Goal: Information Seeking & Learning: Learn about a topic

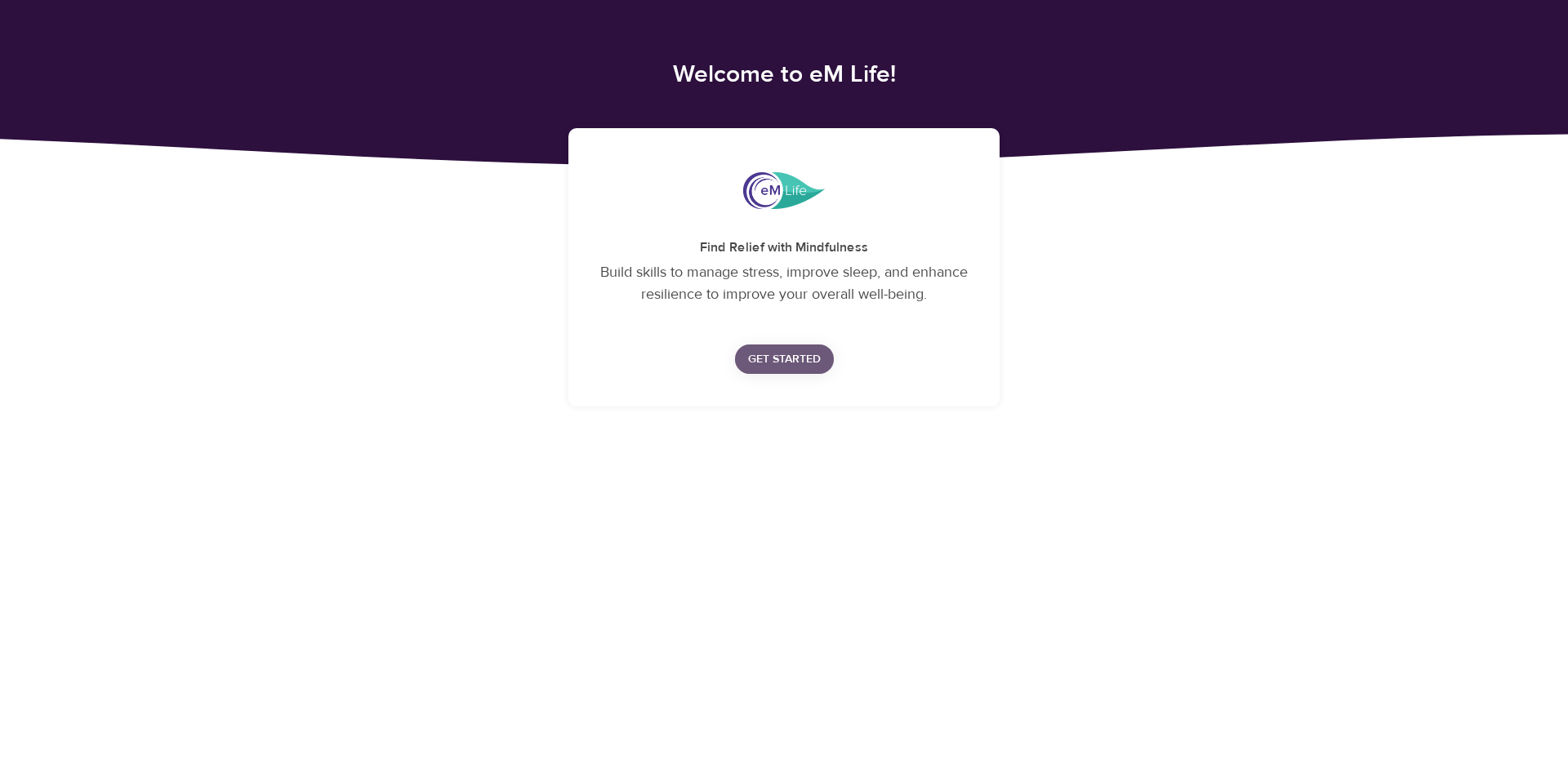
click at [771, 357] on span "Get Started" at bounding box center [784, 359] width 72 height 20
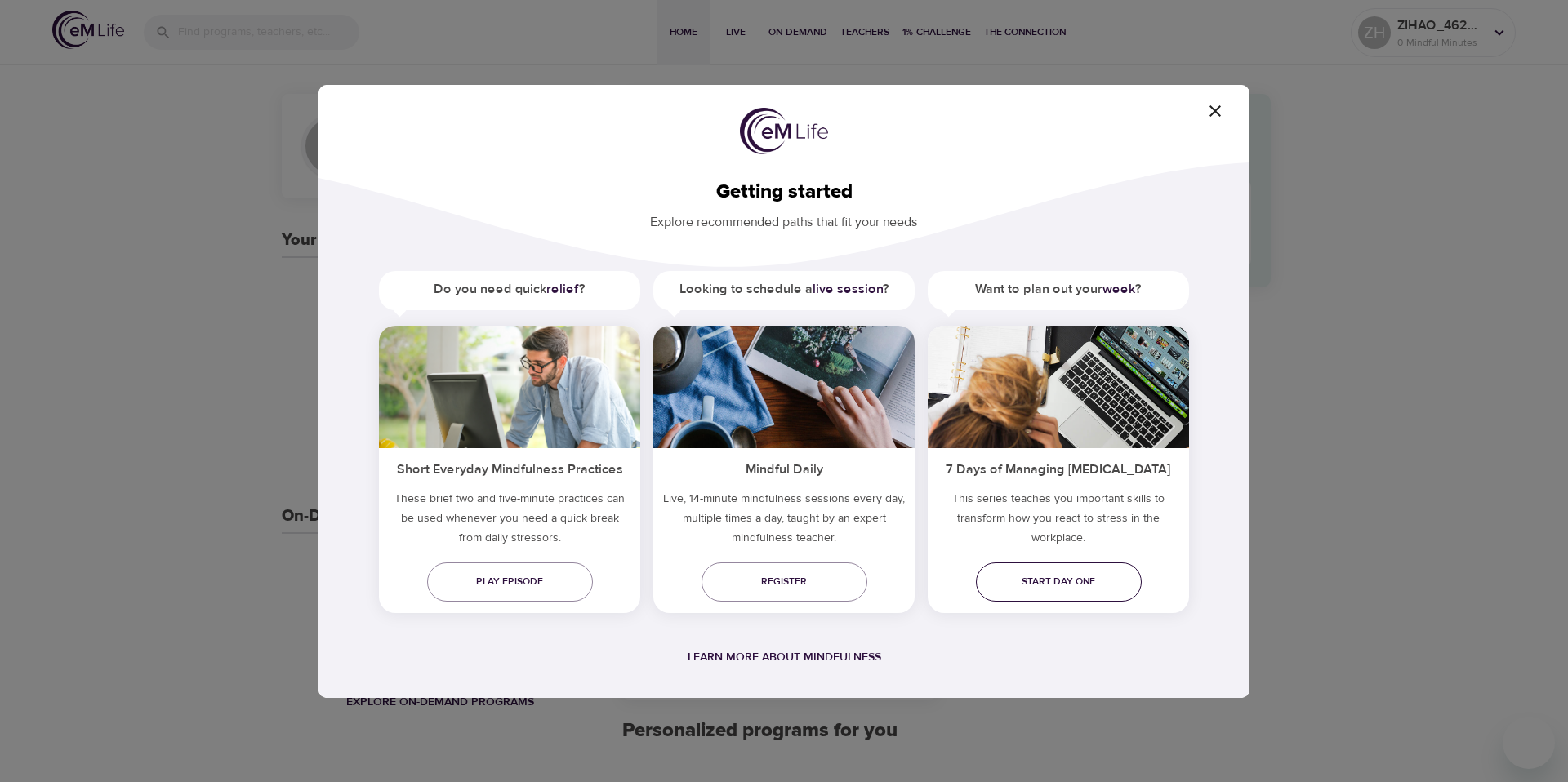
click at [1045, 586] on span "Start day one" at bounding box center [1058, 581] width 139 height 17
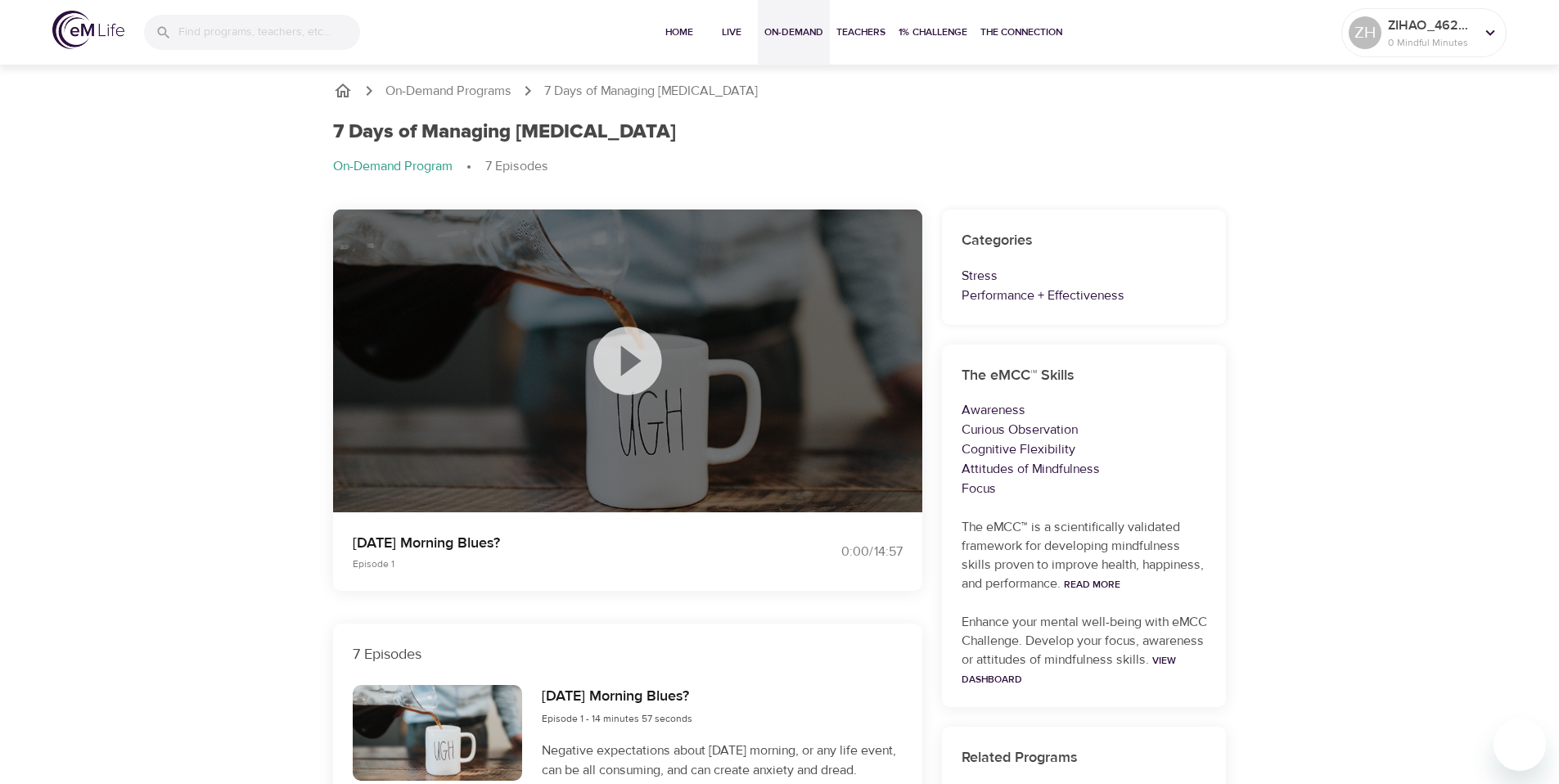
click at [780, 32] on span "On-Demand" at bounding box center [794, 32] width 59 height 17
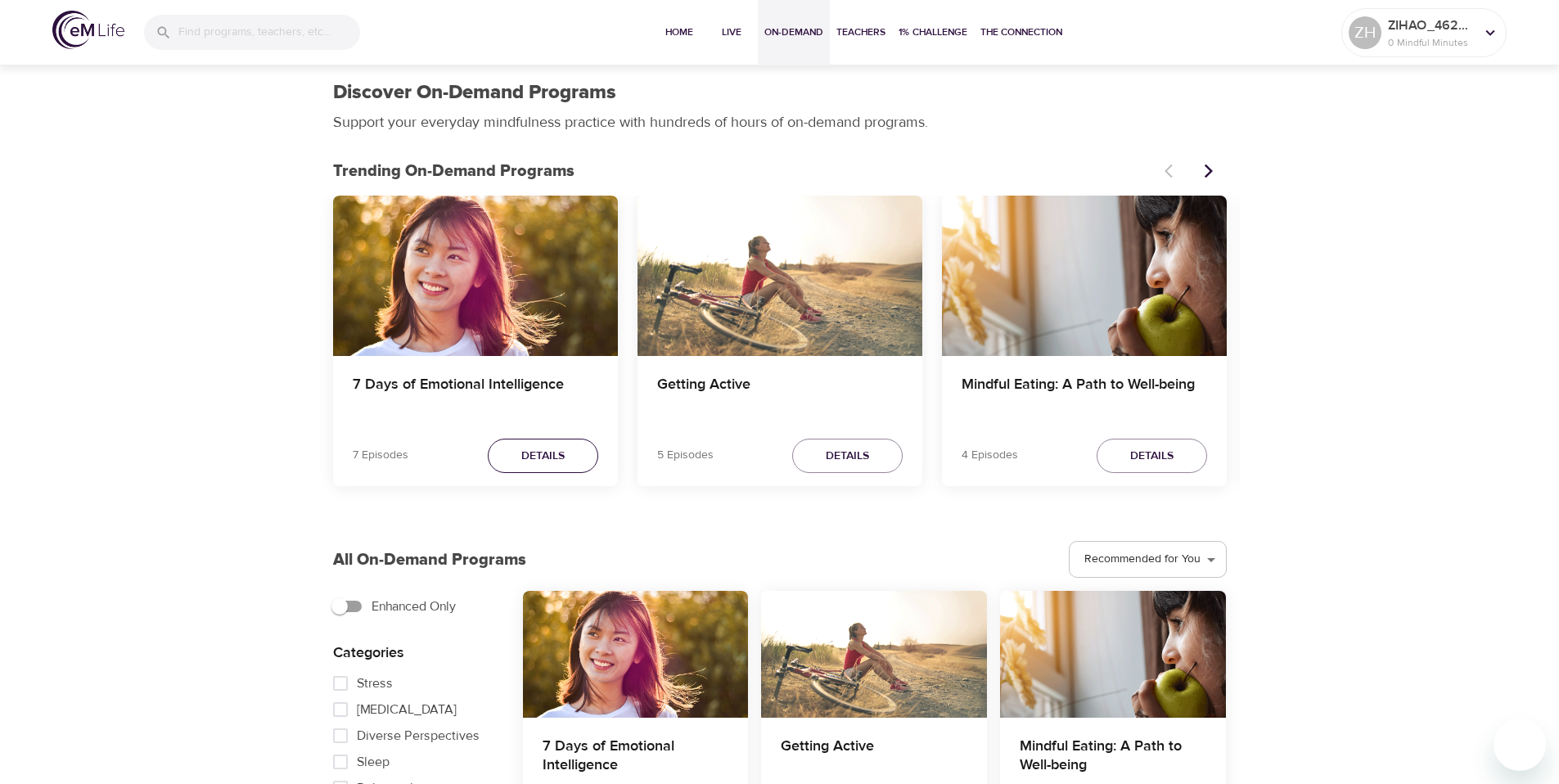
click at [525, 460] on span "Details" at bounding box center [542, 456] width 43 height 20
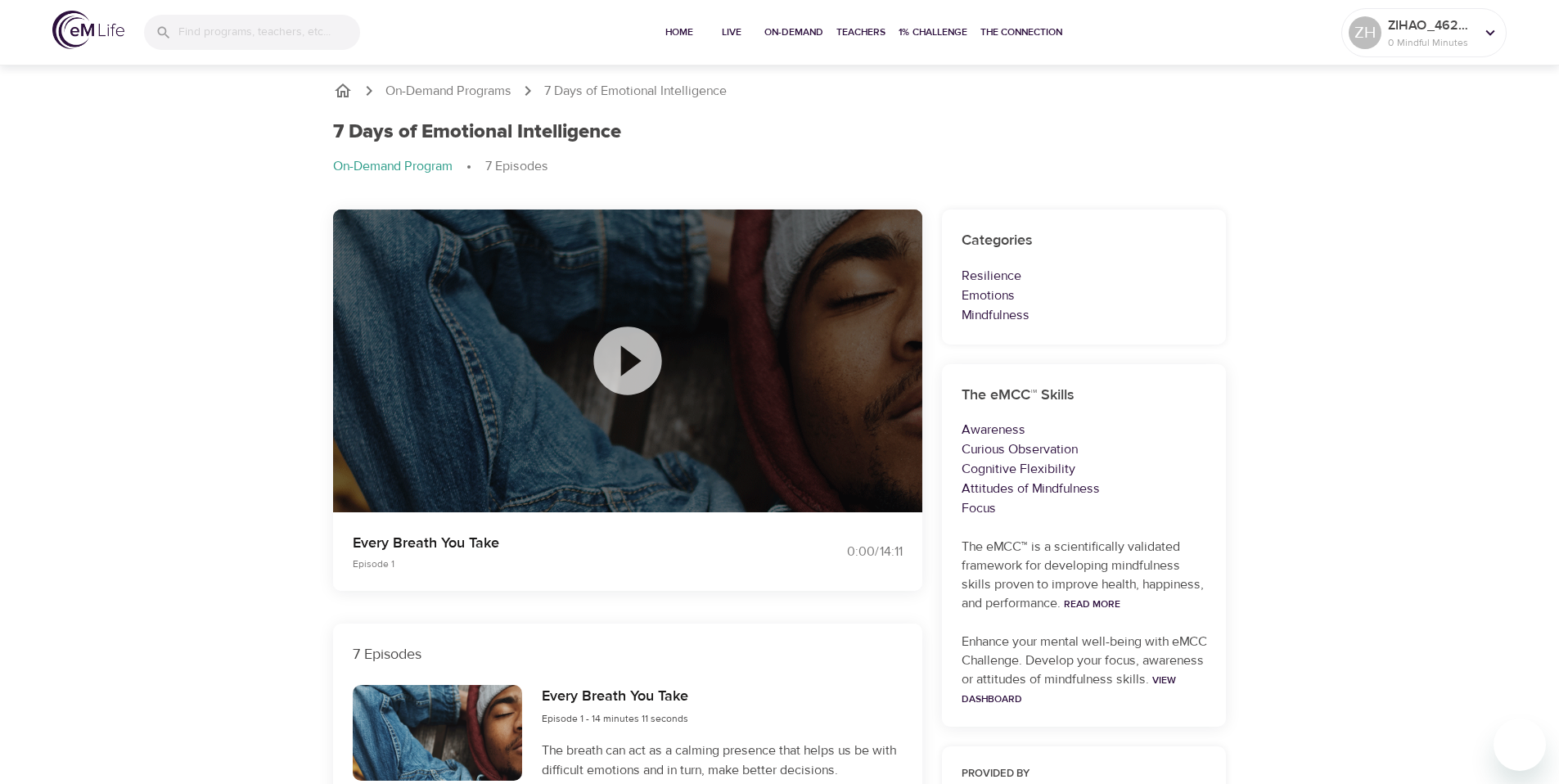
click at [629, 382] on icon at bounding box center [628, 360] width 68 height 68
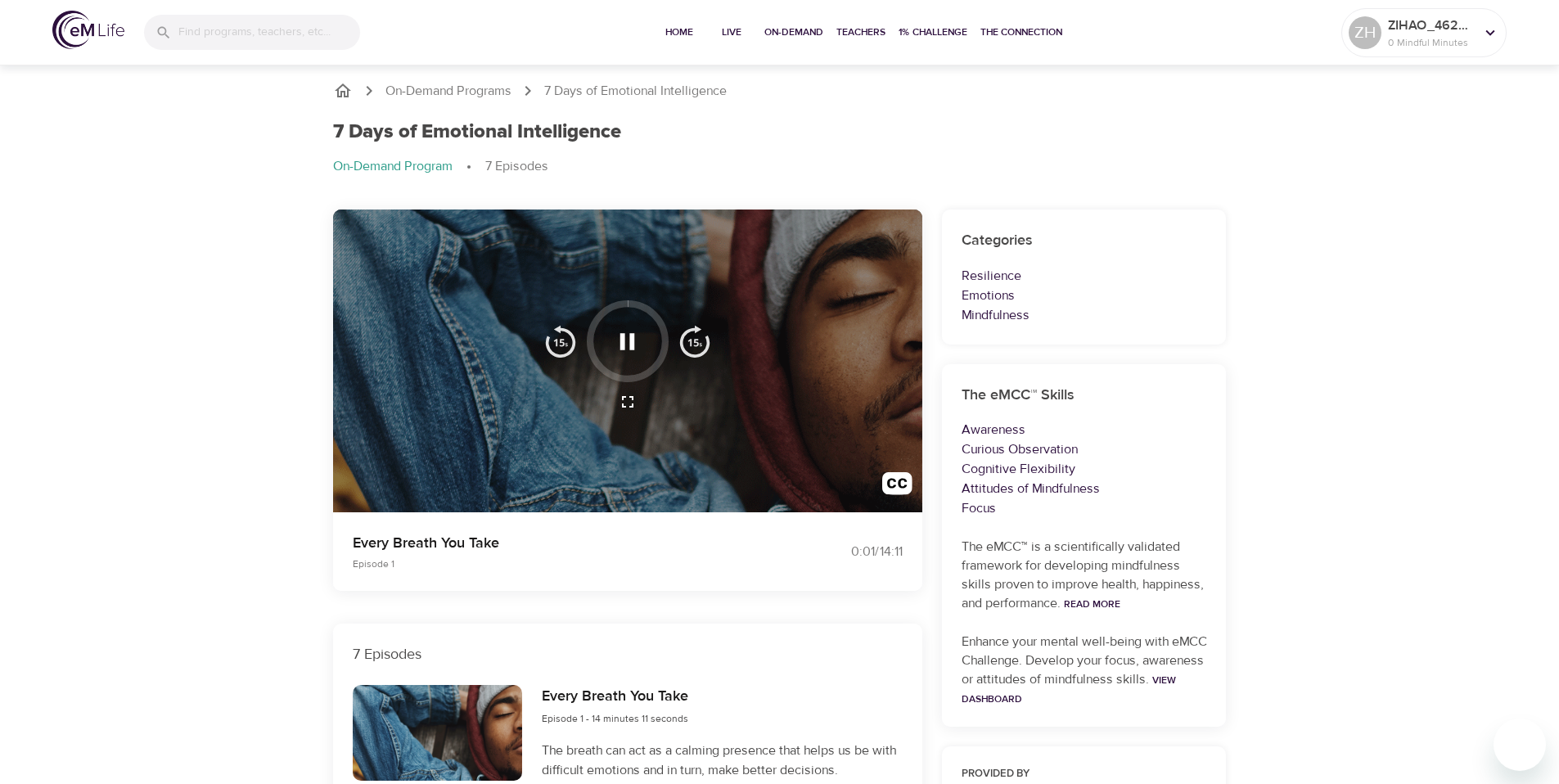
click at [633, 399] on icon "button" at bounding box center [627, 402] width 19 height 19
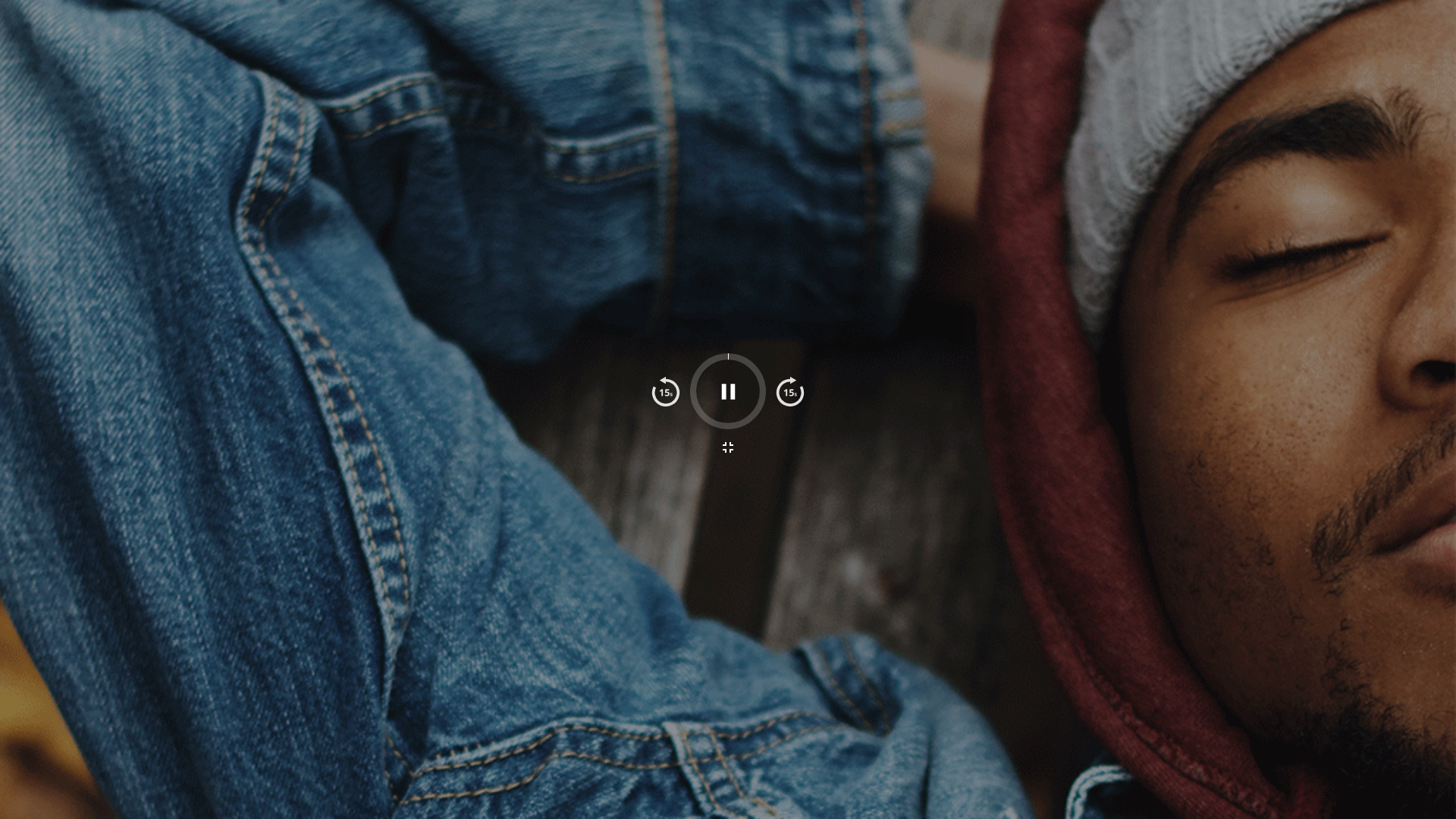
click at [737, 445] on icon "button" at bounding box center [727, 447] width 18 height 18
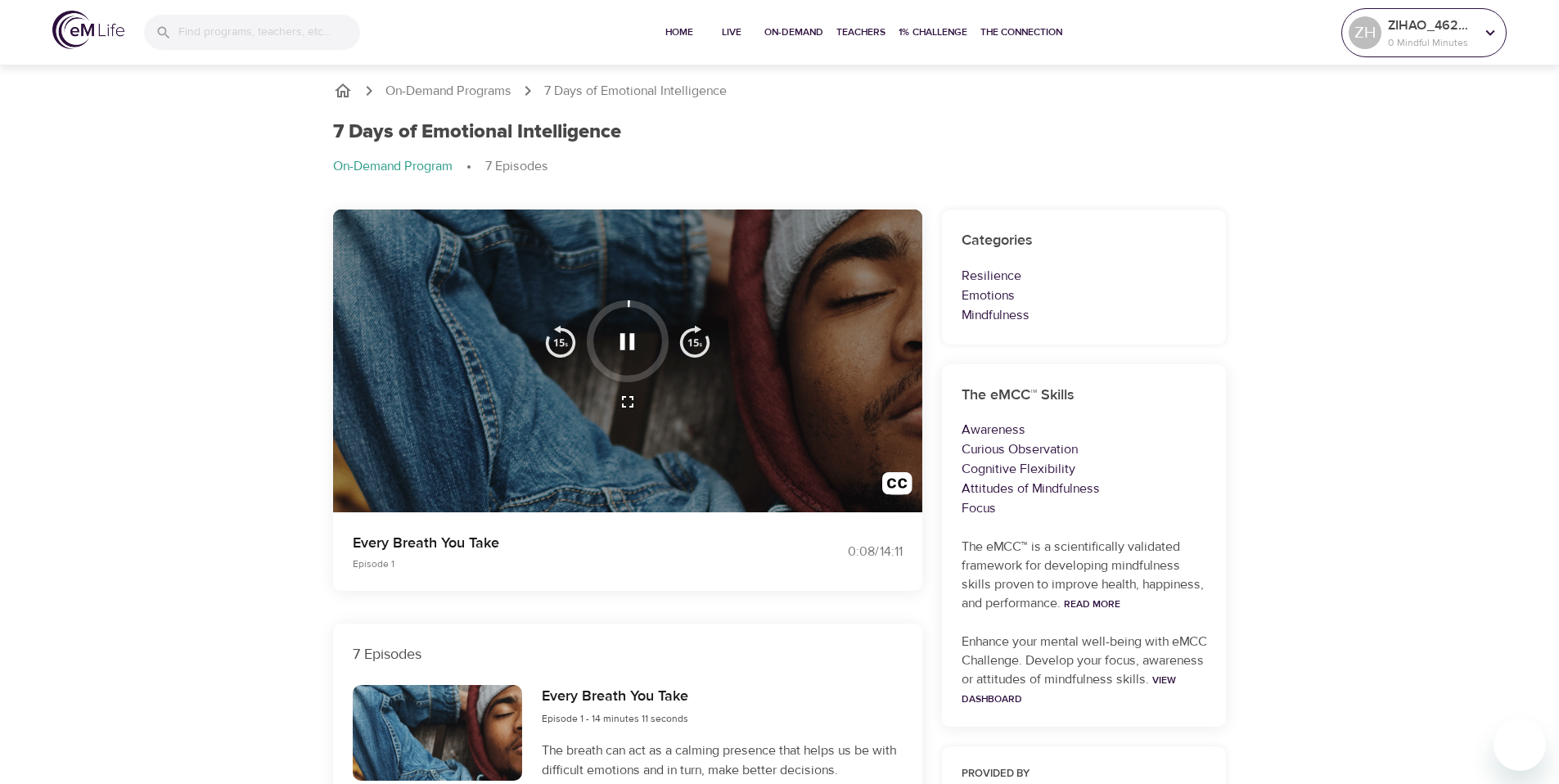
click at [1474, 34] on p "ZIHAO_46249f" at bounding box center [1431, 25] width 86 height 19
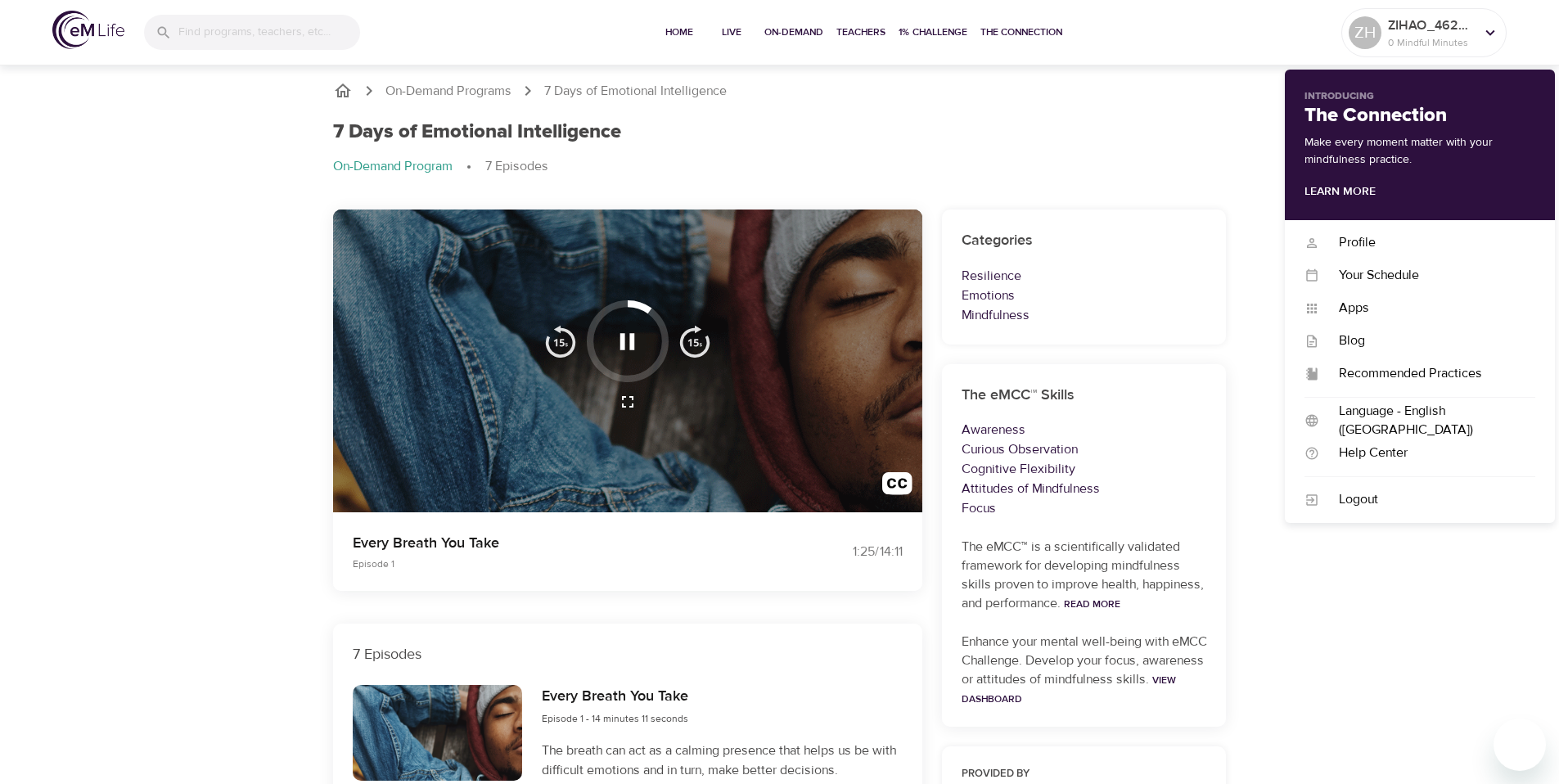
click at [622, 348] on icon "button" at bounding box center [628, 341] width 15 height 17
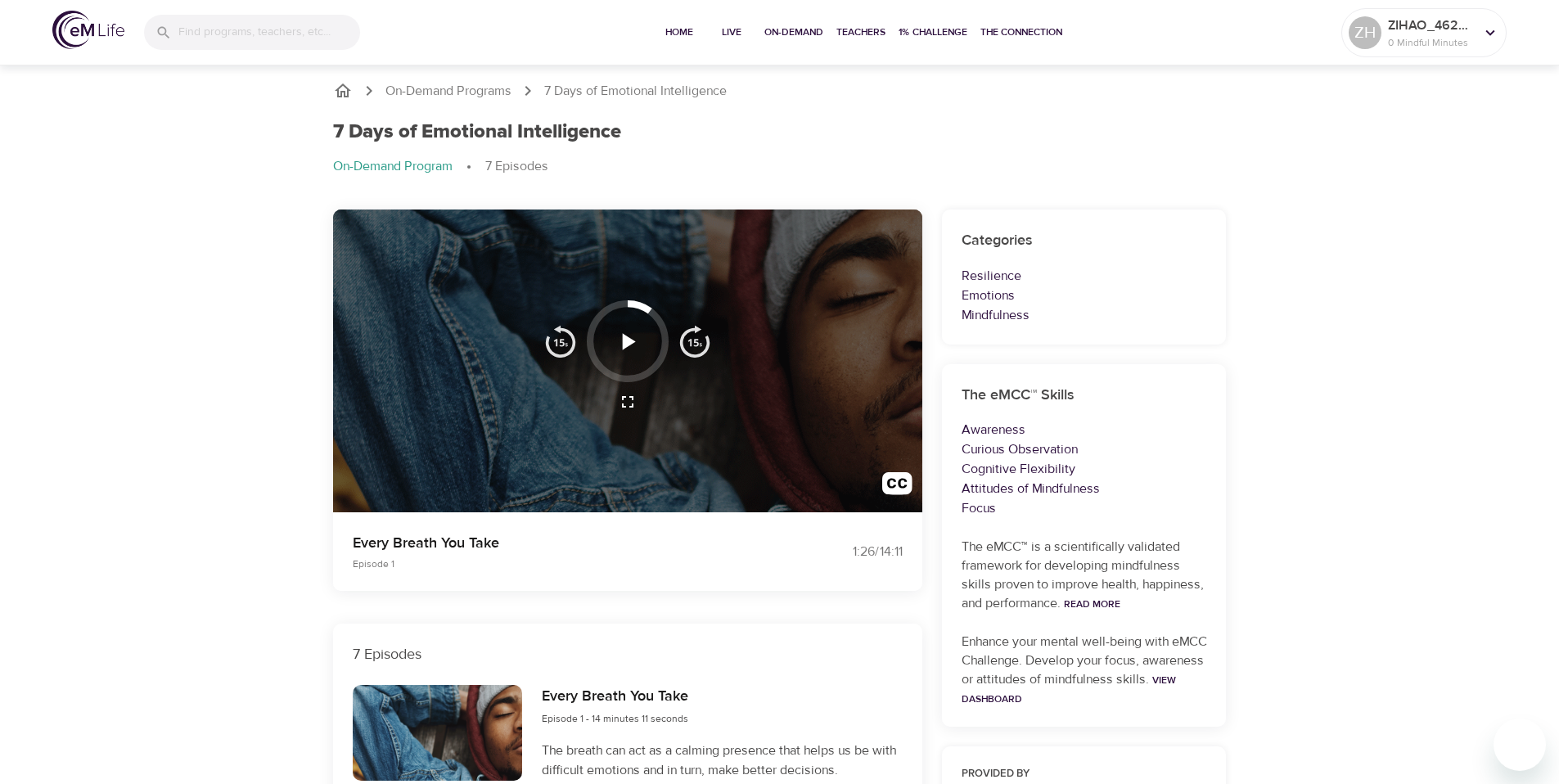
click at [623, 348] on icon "button" at bounding box center [630, 341] width 13 height 17
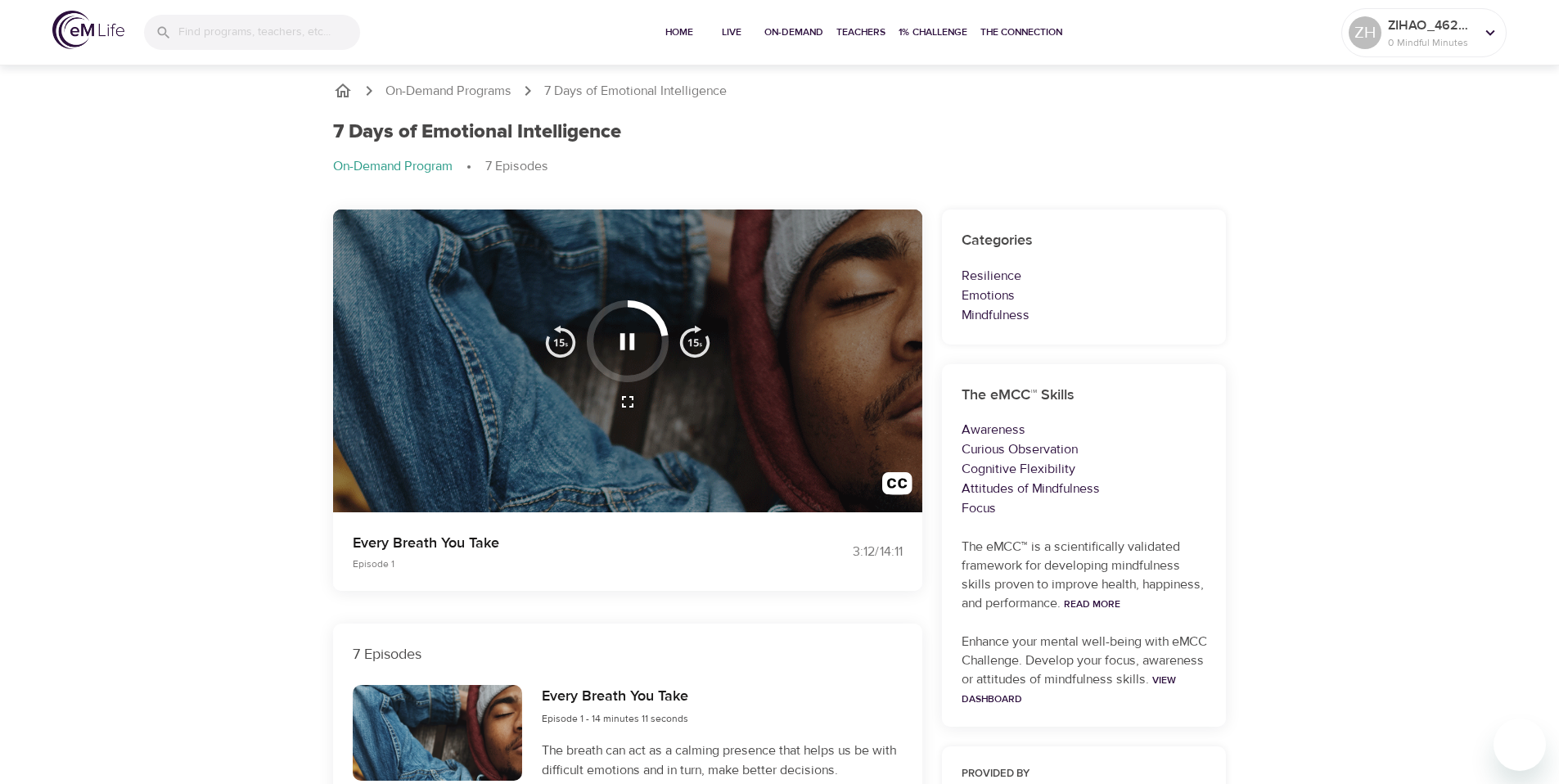
click at [640, 329] on icon "button" at bounding box center [627, 341] width 28 height 28
